Goal: Check status: Check status

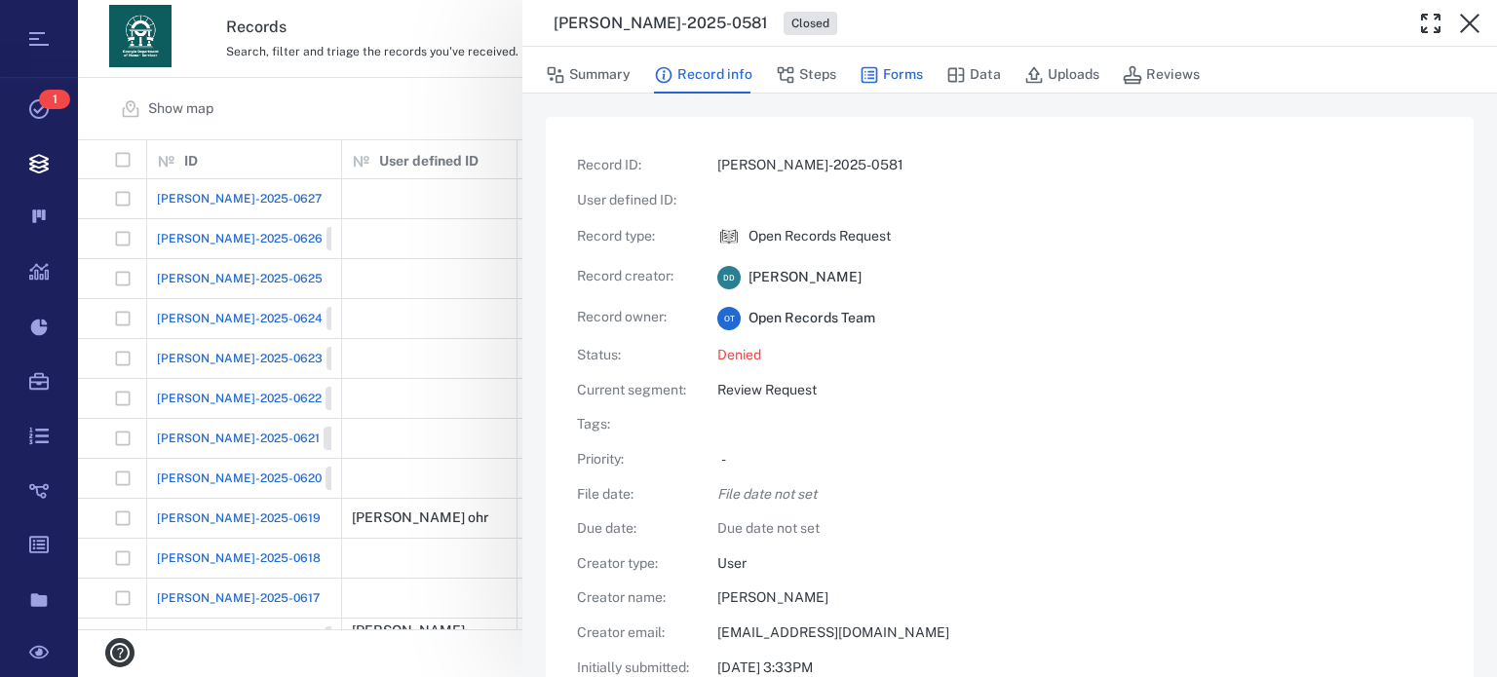
click at [909, 73] on button "Forms" at bounding box center [891, 75] width 63 height 37
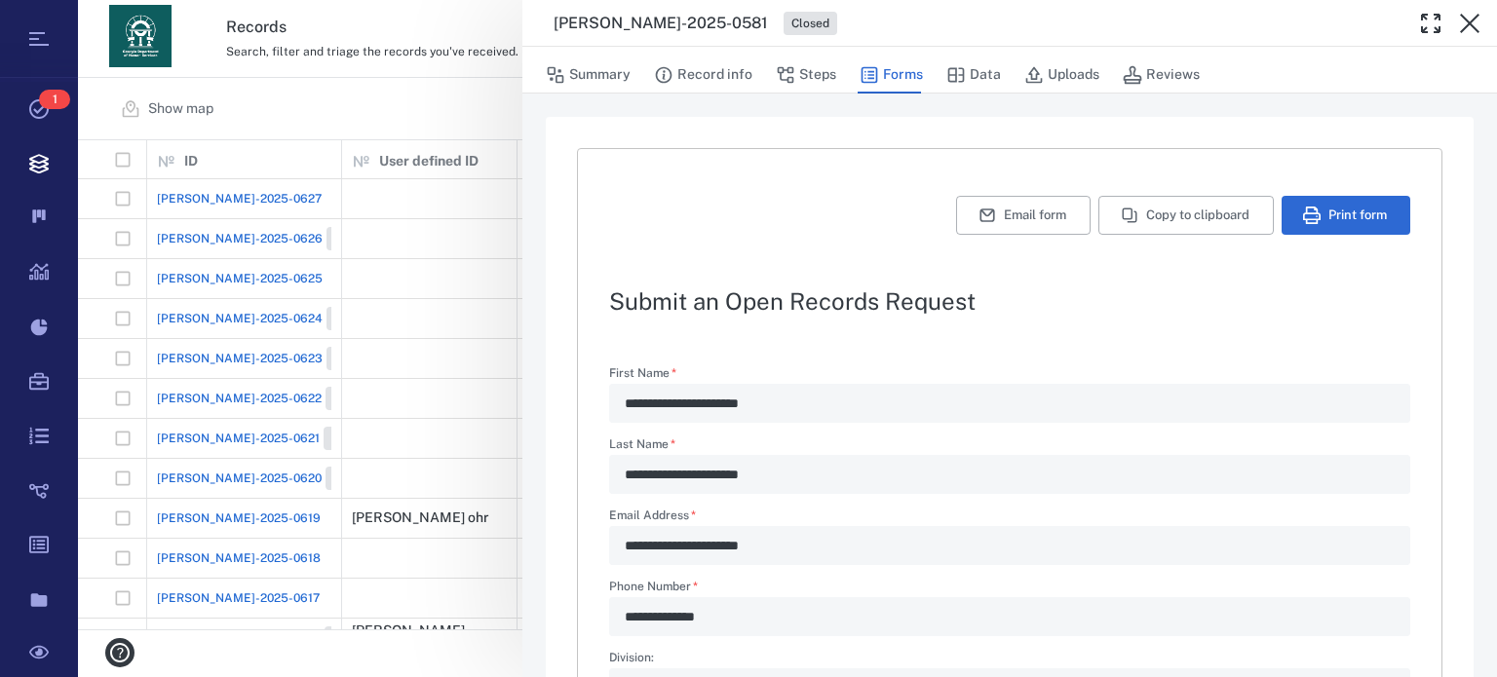
type textarea "*"
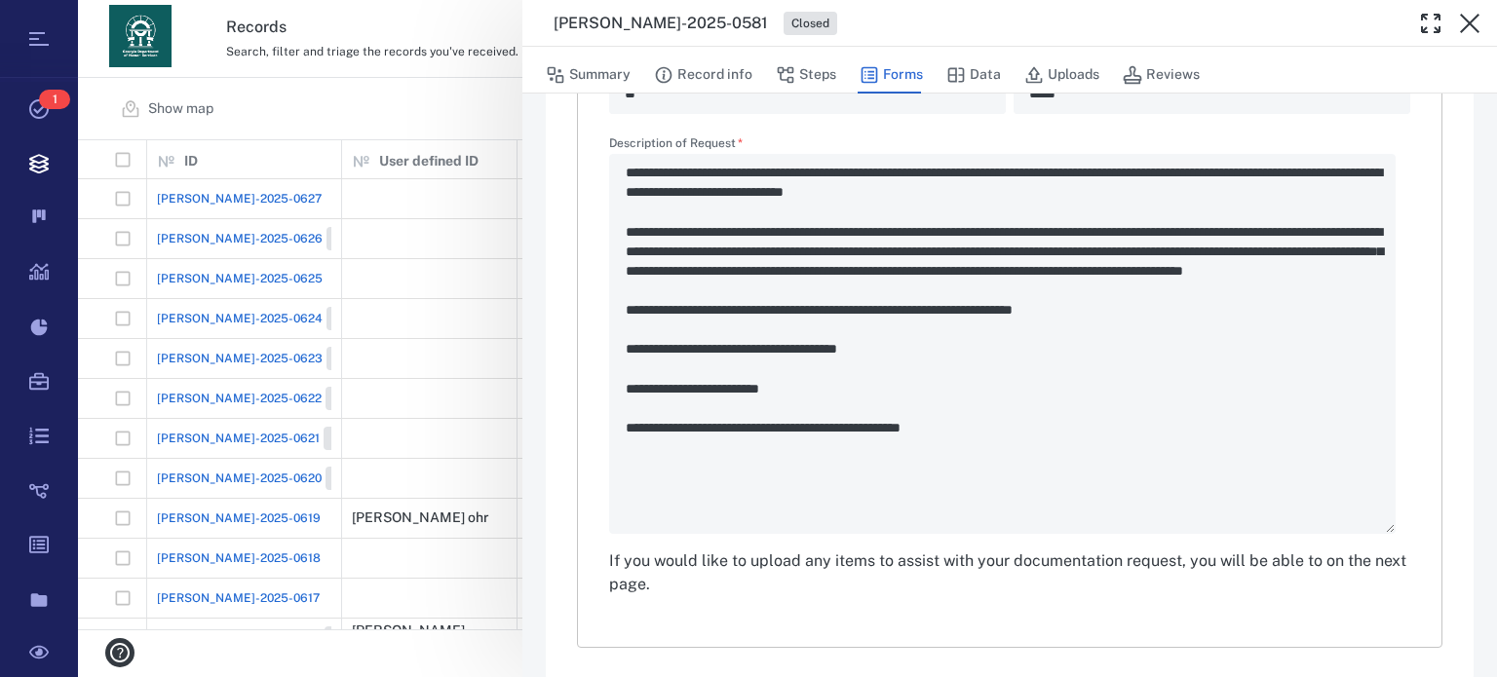
scroll to position [907, 0]
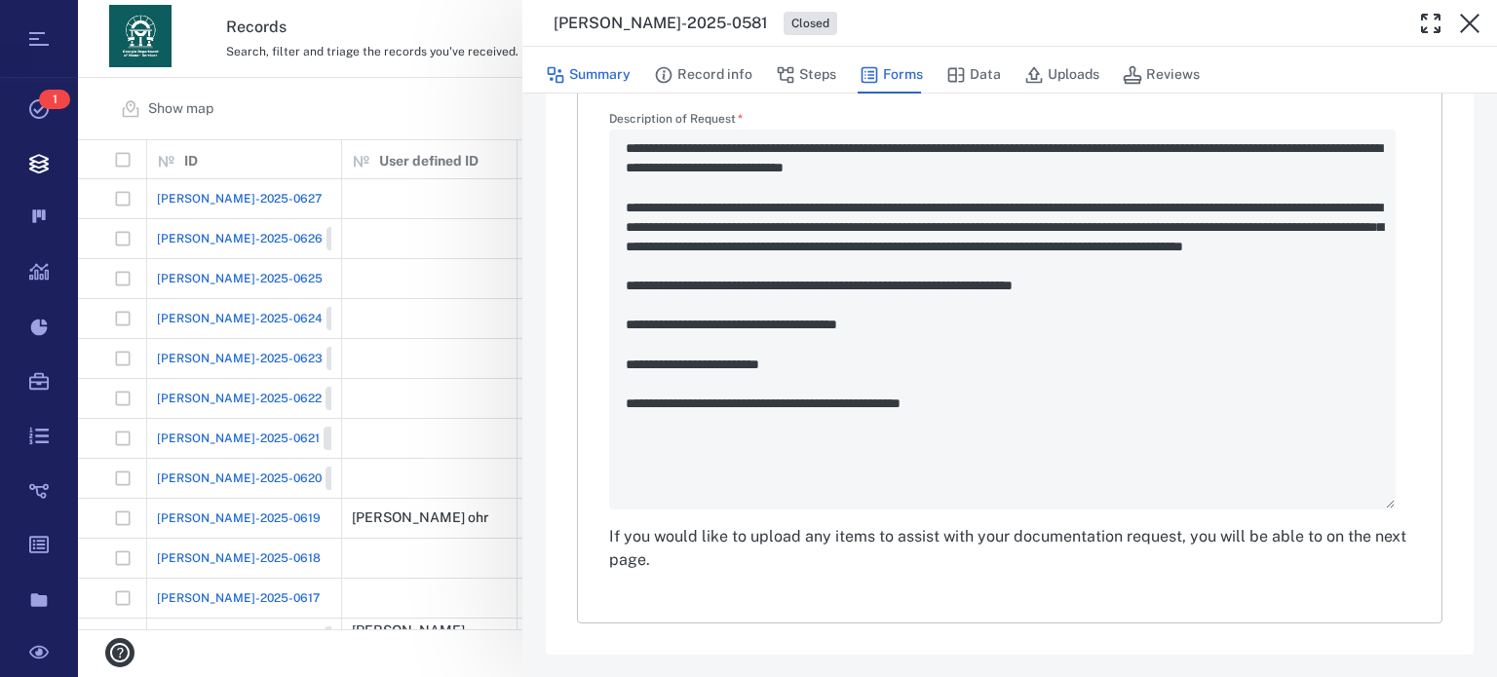
click at [598, 75] on button "Summary" at bounding box center [588, 75] width 85 height 37
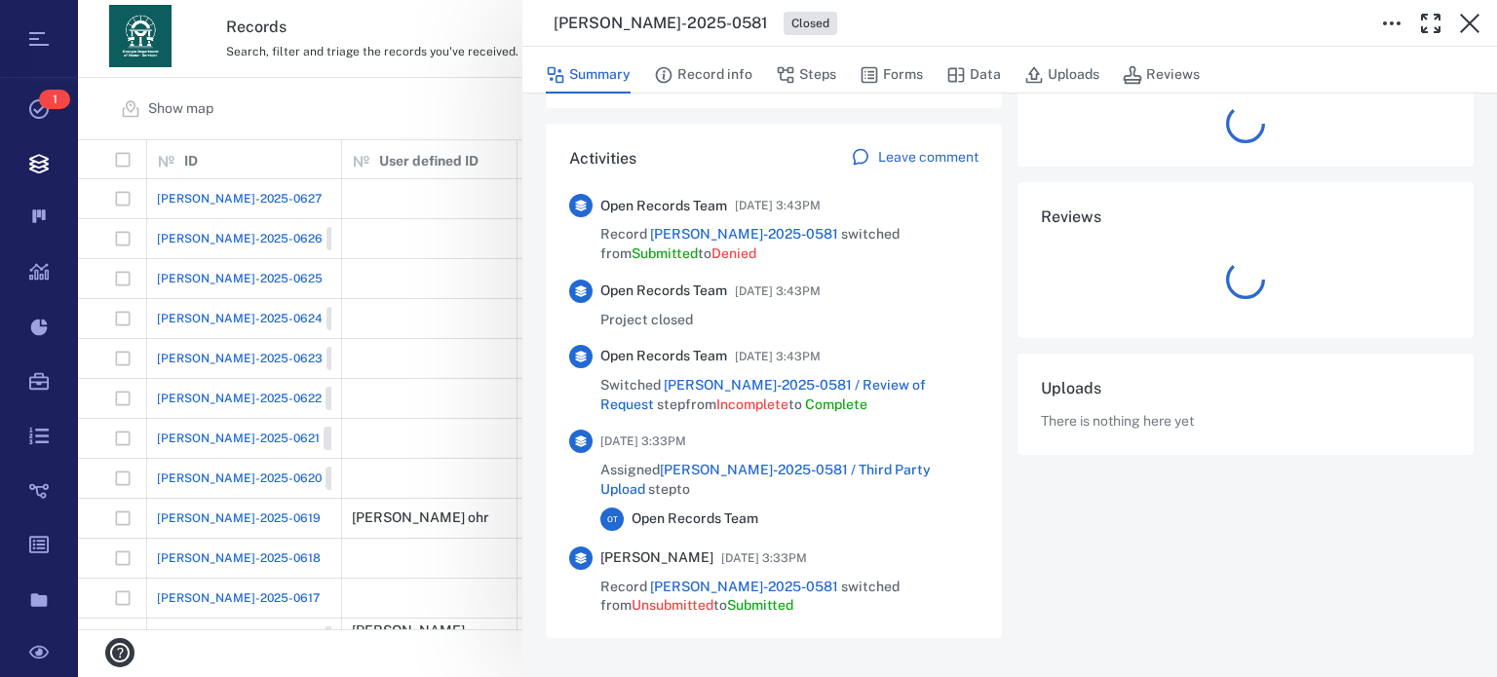
scroll to position [498, 0]
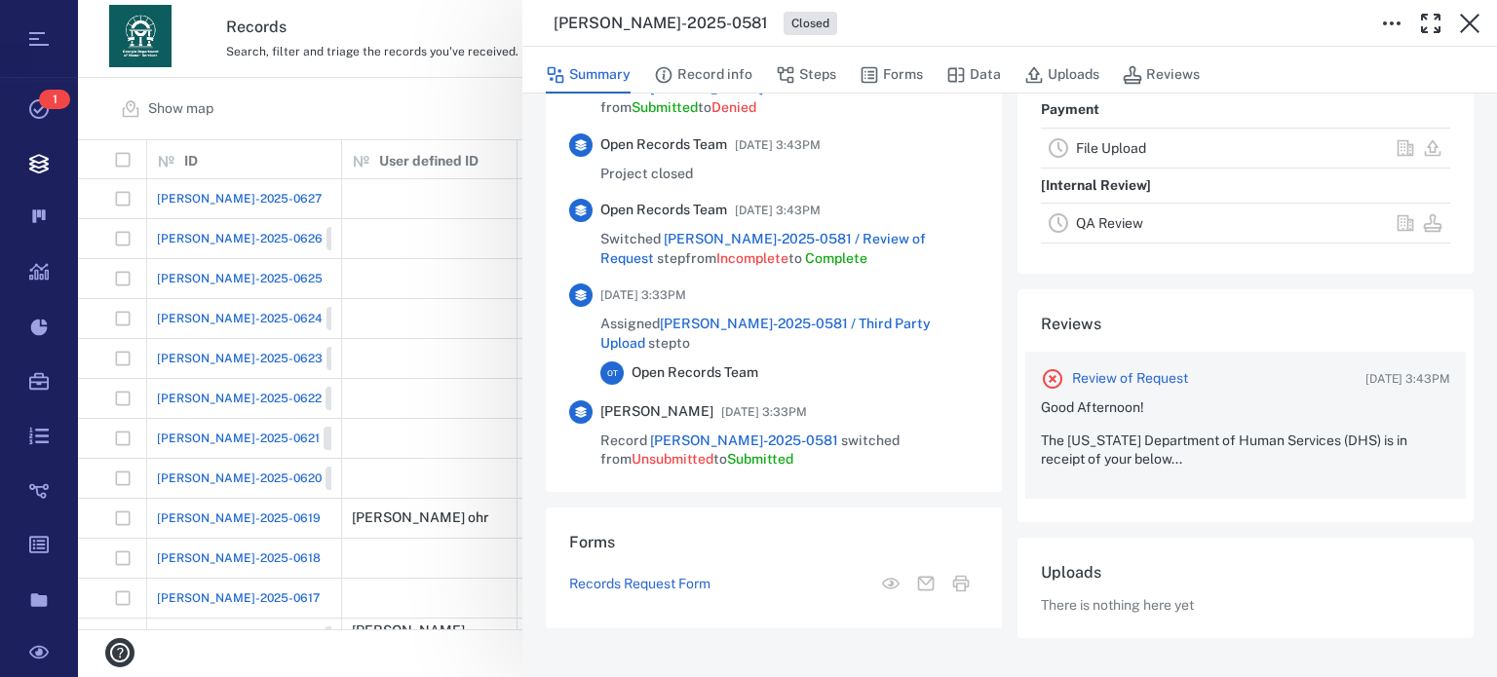
click at [1327, 444] on p "The Georgia Department of Human Services (DHS) is in receipt of your below..." at bounding box center [1245, 451] width 409 height 38
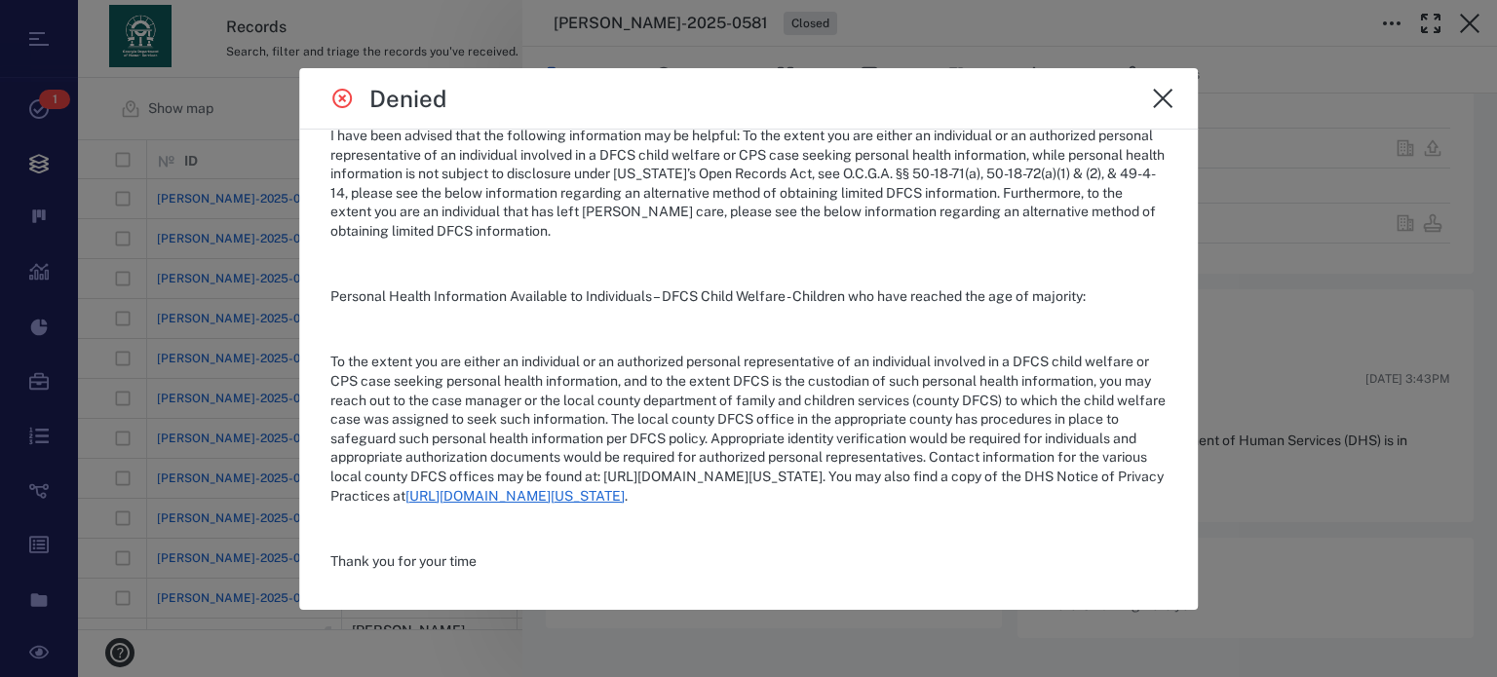
scroll to position [357, 0]
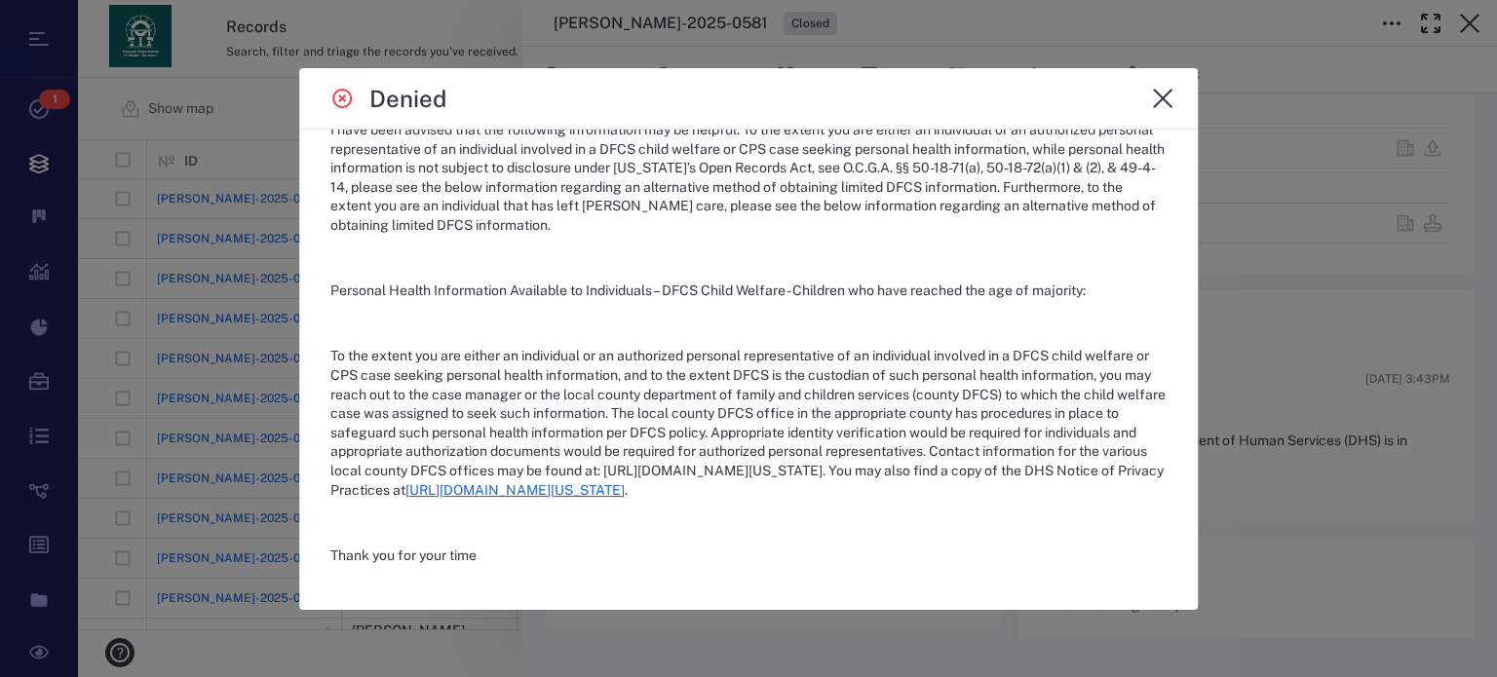
click at [1153, 101] on icon "close" at bounding box center [1162, 98] width 23 height 23
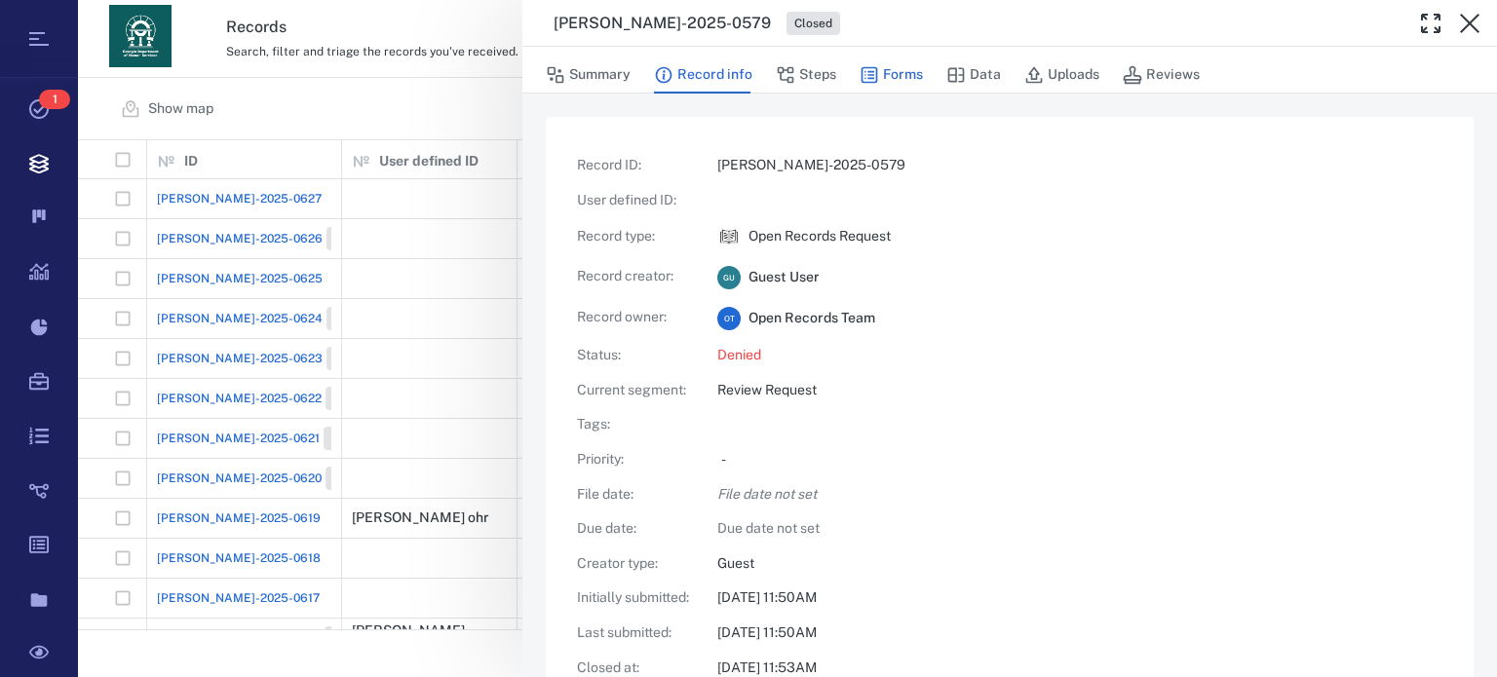
click at [915, 74] on button "Forms" at bounding box center [891, 75] width 63 height 37
